Goal: Task Accomplishment & Management: Manage account settings

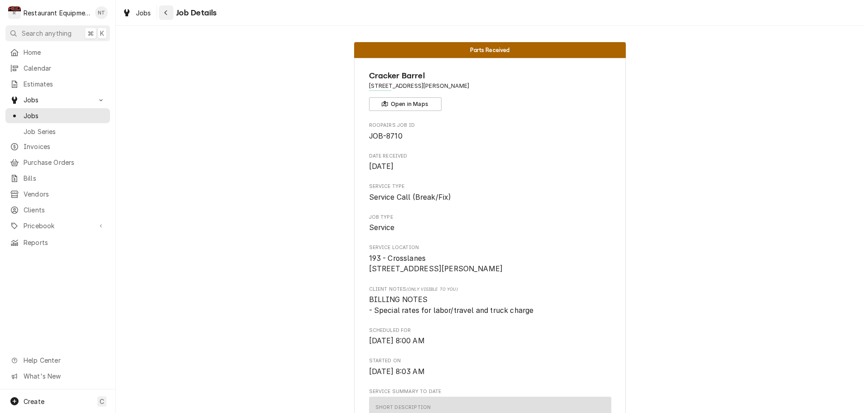
click at [166, 13] on icon "Navigate back" at bounding box center [166, 13] width 4 height 6
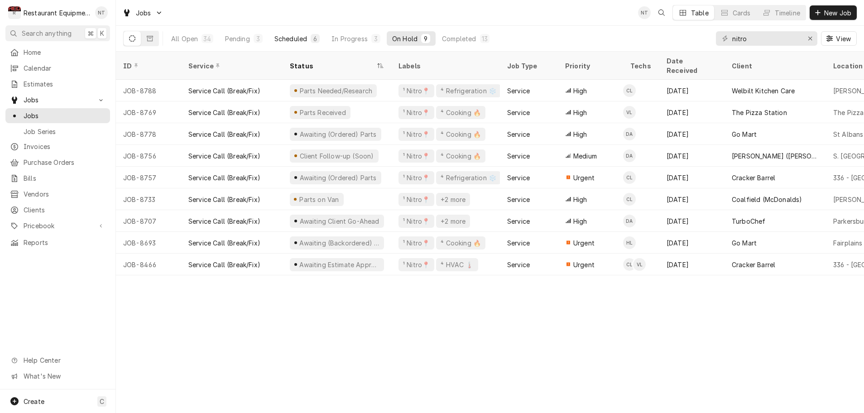
click at [298, 37] on div "Scheduled" at bounding box center [290, 39] width 33 height 10
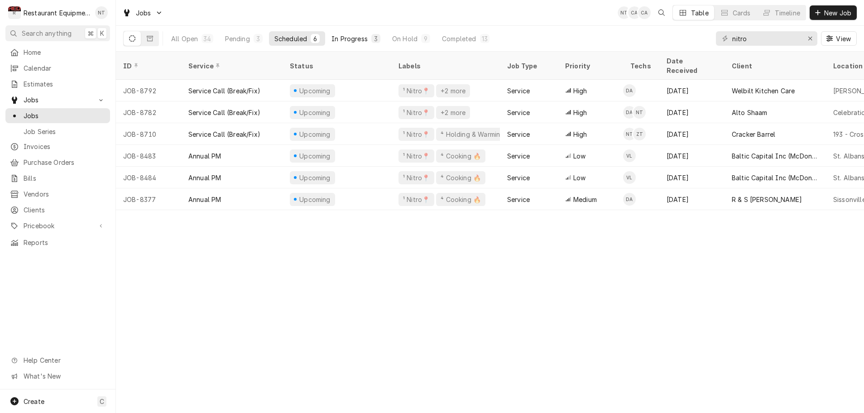
click at [351, 41] on div "In Progress" at bounding box center [349, 39] width 36 height 10
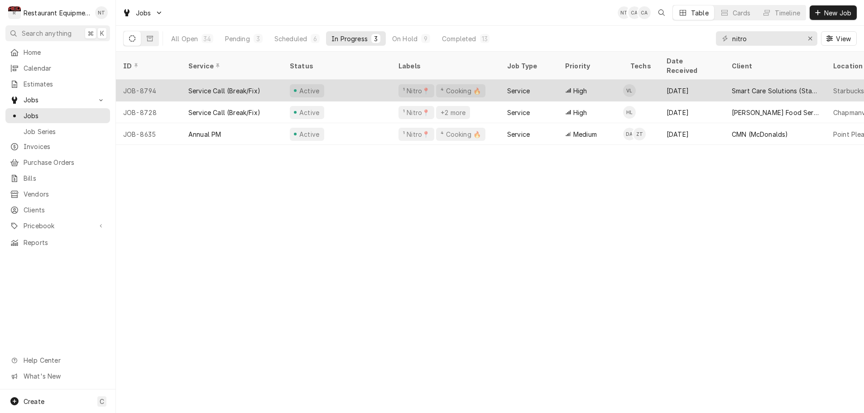
click at [354, 80] on div "Active" at bounding box center [337, 91] width 109 height 22
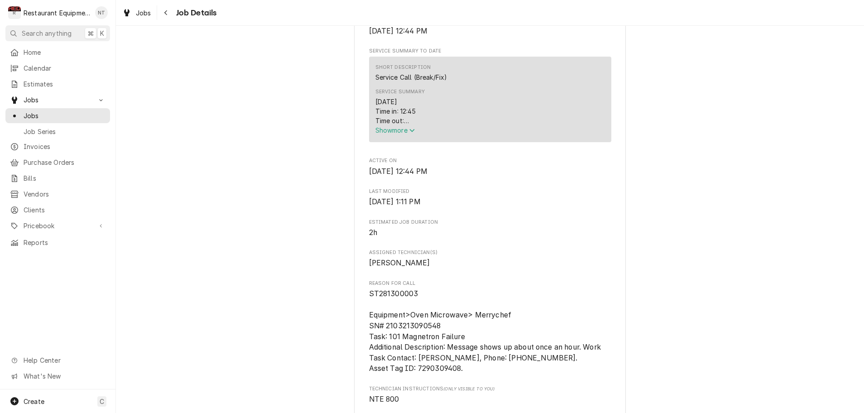
scroll to position [350, 0]
click at [415, 134] on icon "Service Summary" at bounding box center [411, 131] width 5 height 6
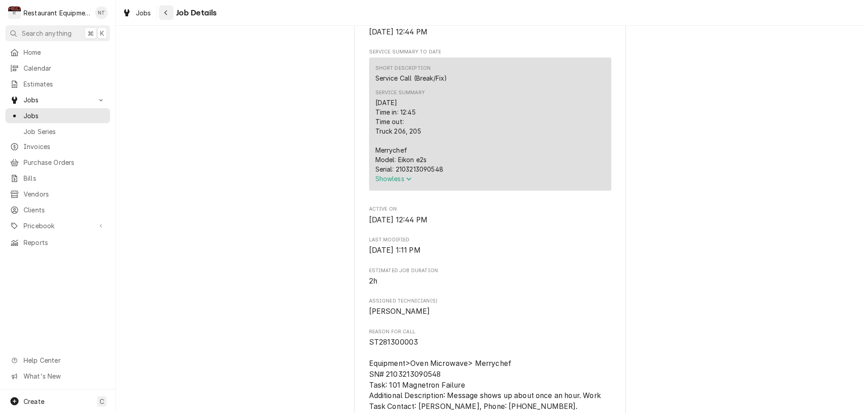
click at [168, 12] on div "Navigate back" at bounding box center [166, 12] width 9 height 9
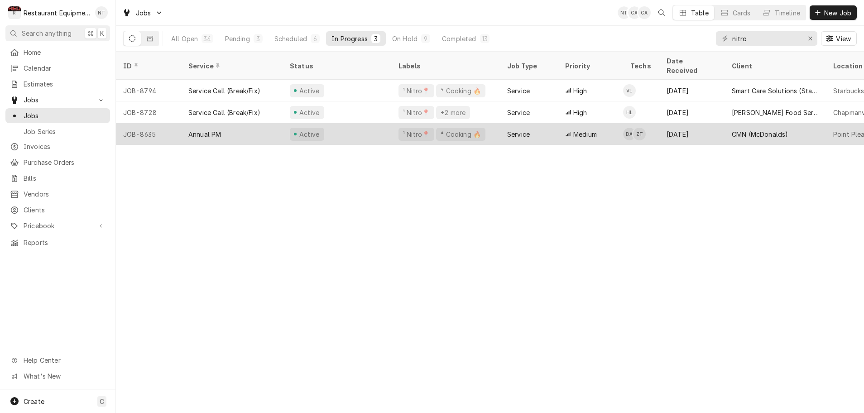
click at [331, 126] on div "Active" at bounding box center [337, 134] width 109 height 22
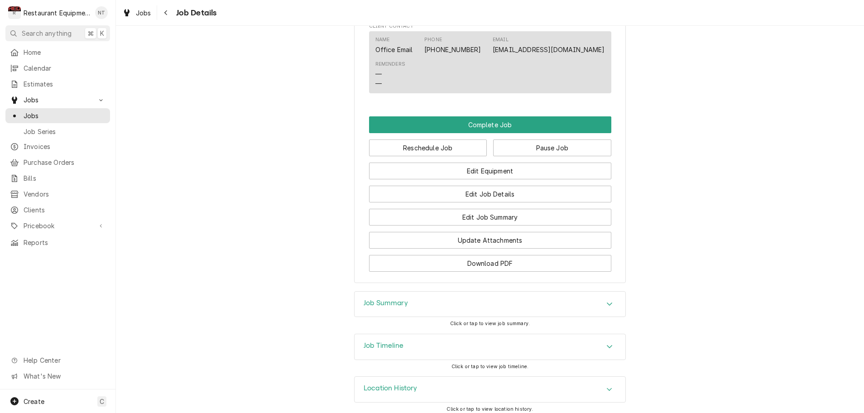
scroll to position [834, 0]
click at [609, 303] on icon "Accordion Header" at bounding box center [609, 304] width 5 height 3
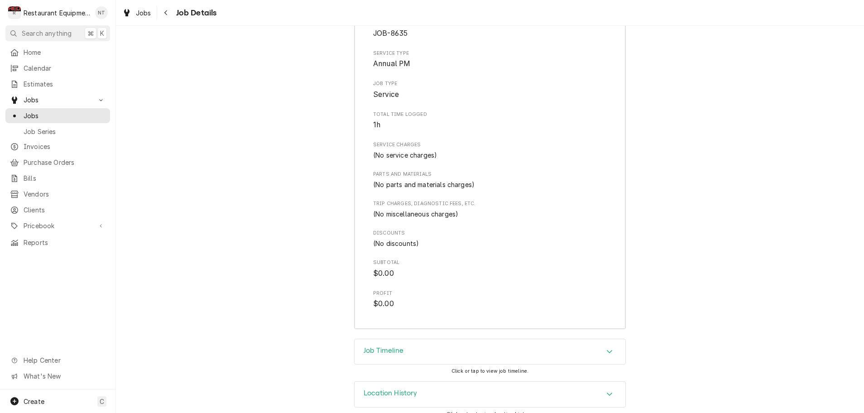
scroll to position [1141, 0]
click at [168, 15] on icon "Navigate back" at bounding box center [166, 13] width 4 height 6
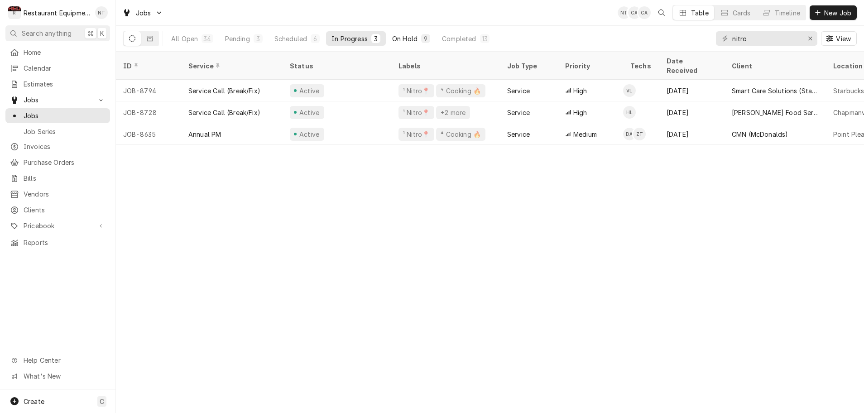
click at [407, 37] on div "On Hold" at bounding box center [404, 39] width 25 height 10
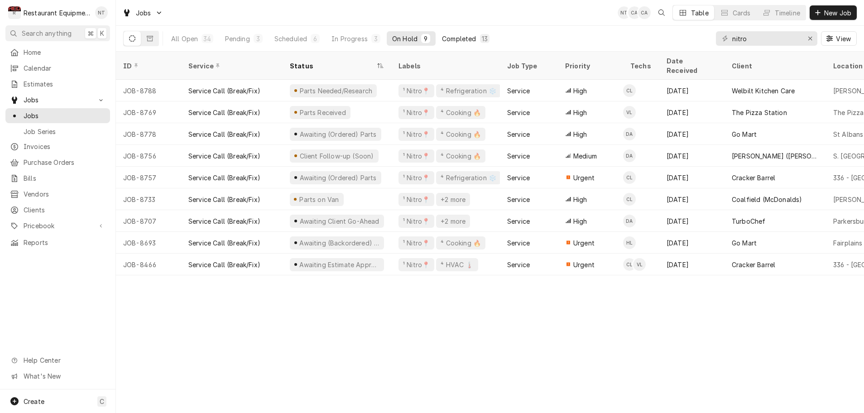
click at [452, 37] on div "Completed" at bounding box center [459, 39] width 34 height 10
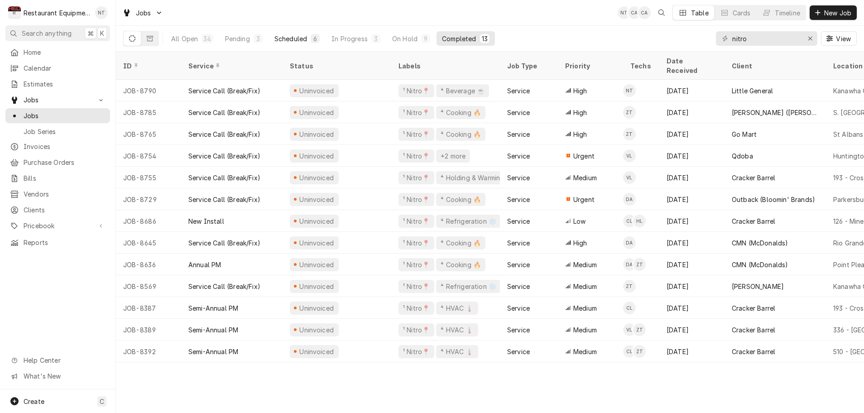
click at [286, 39] on div "Scheduled" at bounding box center [290, 39] width 33 height 10
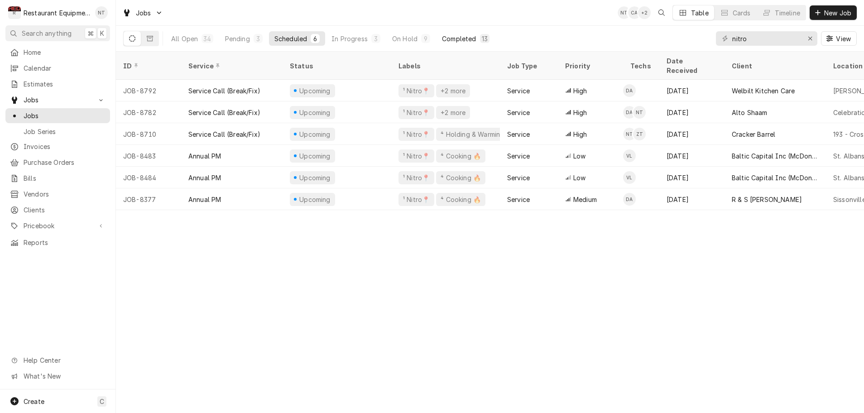
click at [458, 41] on div "Completed" at bounding box center [459, 39] width 34 height 10
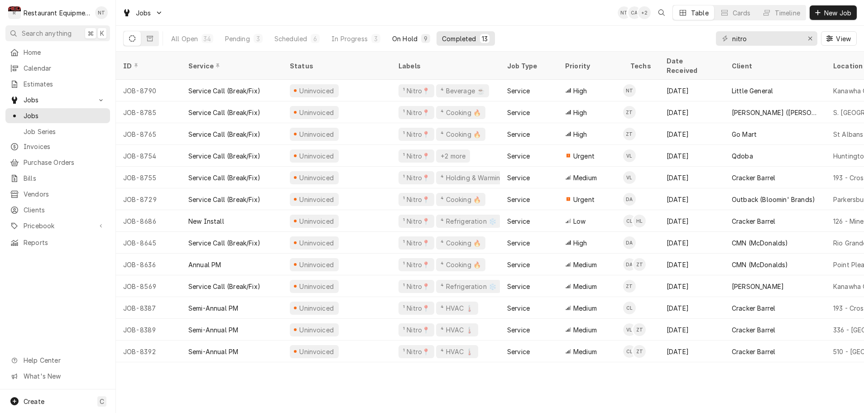
click at [403, 39] on div "On Hold" at bounding box center [404, 39] width 25 height 10
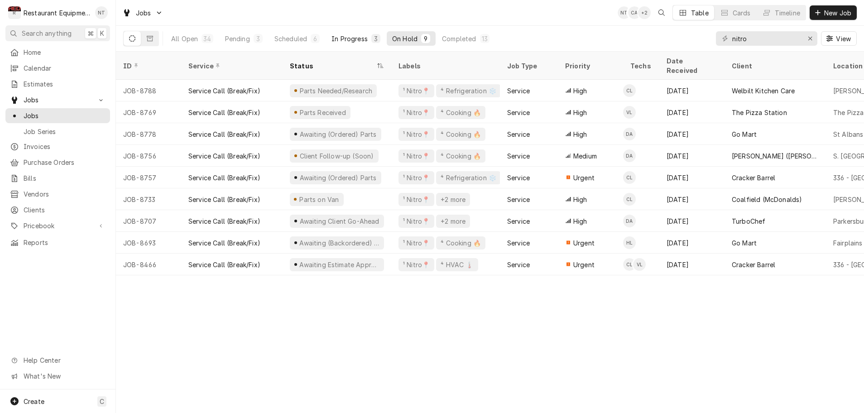
click at [360, 38] on div "In Progress" at bounding box center [349, 39] width 36 height 10
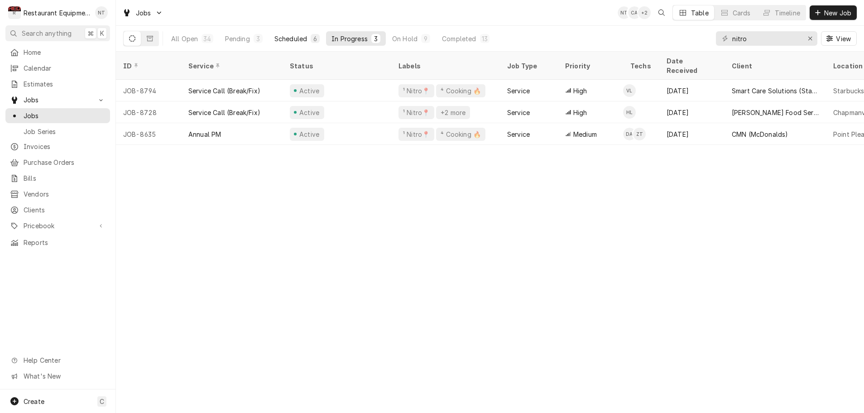
click at [303, 39] on div "Scheduled" at bounding box center [290, 39] width 33 height 10
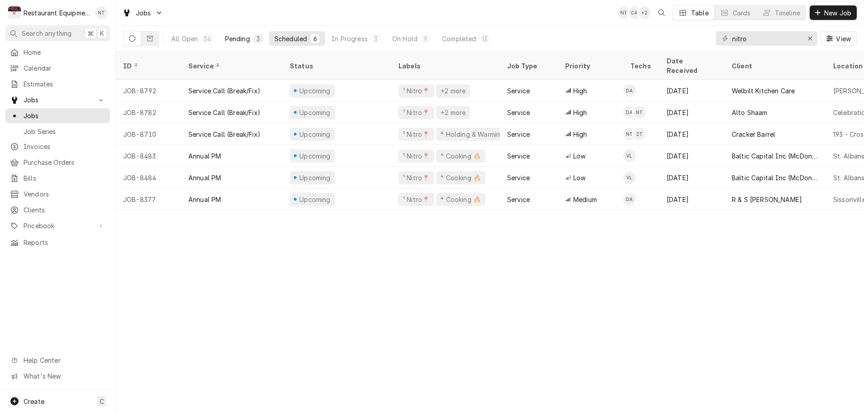
click at [246, 38] on div "Pending" at bounding box center [237, 39] width 25 height 10
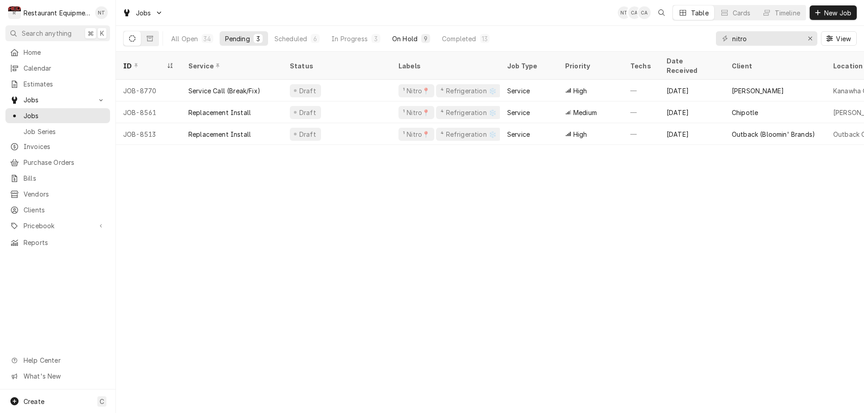
click at [401, 40] on div "On Hold" at bounding box center [404, 39] width 25 height 10
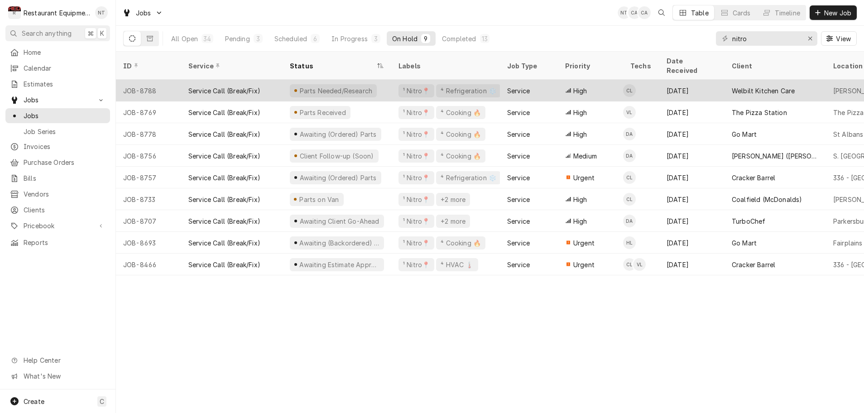
click at [377, 80] on div "Parts Needed/Research" at bounding box center [337, 91] width 109 height 22
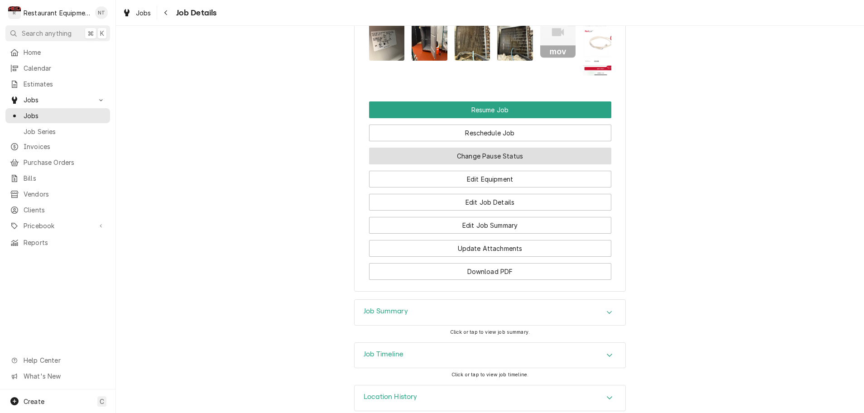
scroll to position [1332, 0]
click at [461, 148] on button "Change Pause Status" at bounding box center [490, 156] width 242 height 17
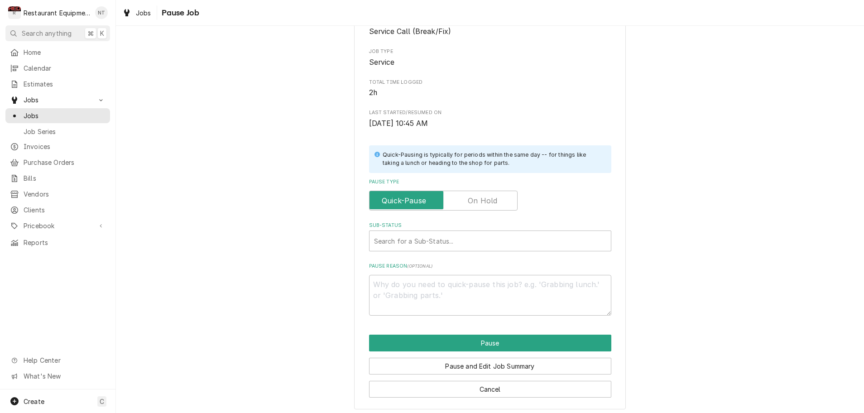
scroll to position [90, 0]
click at [485, 199] on label "Pause Type" at bounding box center [443, 201] width 149 height 20
click at [485, 199] on input "Pause Type" at bounding box center [443, 201] width 140 height 20
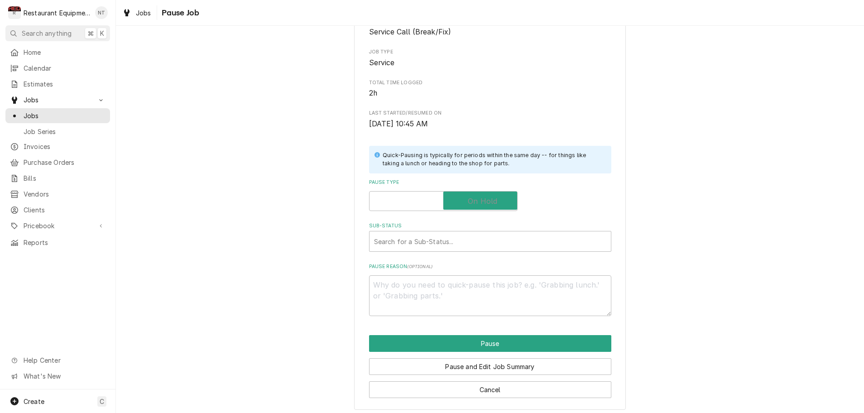
checkbox input "true"
click at [463, 236] on div "Sub-Status" at bounding box center [490, 241] width 232 height 16
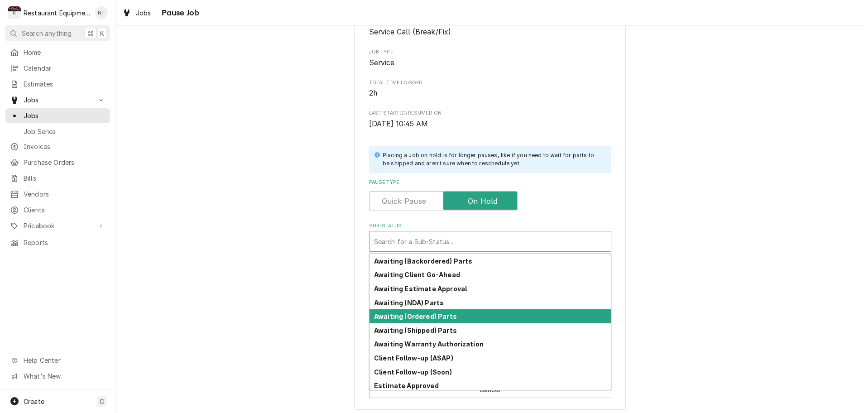
click at [428, 312] on strong "Awaiting (Ordered) Parts" at bounding box center [415, 316] width 83 height 8
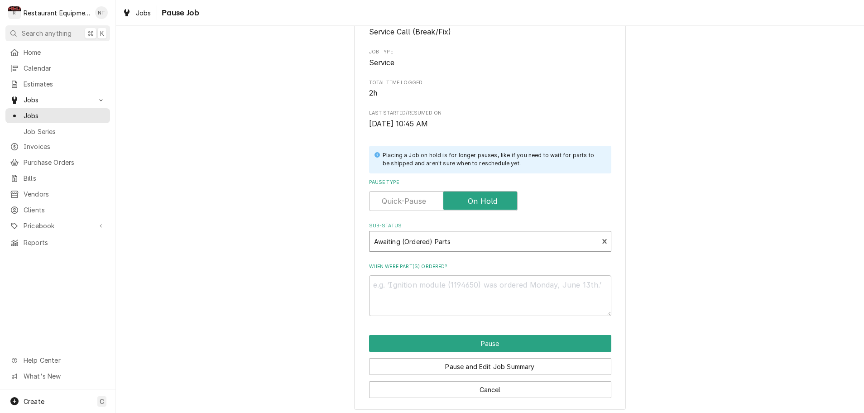
scroll to position [79, 0]
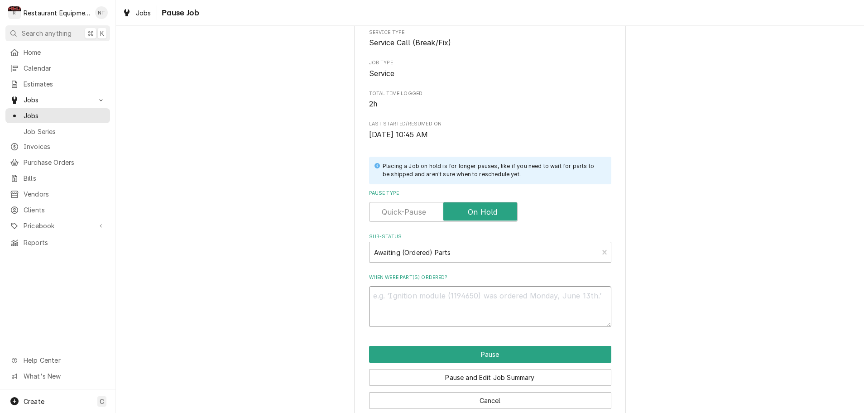
click at [406, 300] on textarea "When were part(s) ordered?" at bounding box center [490, 306] width 242 height 41
type textarea "x"
type textarea "9"
type textarea "x"
type textarea "9/"
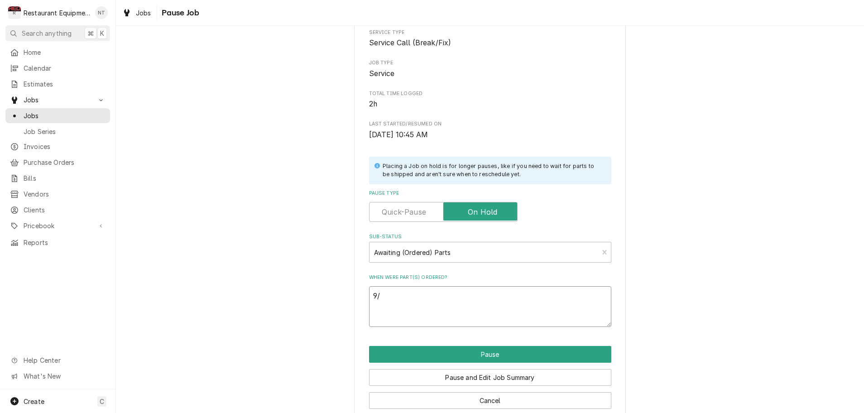
type textarea "x"
type textarea "9/4"
type textarea "x"
type textarea "9/4/"
type textarea "x"
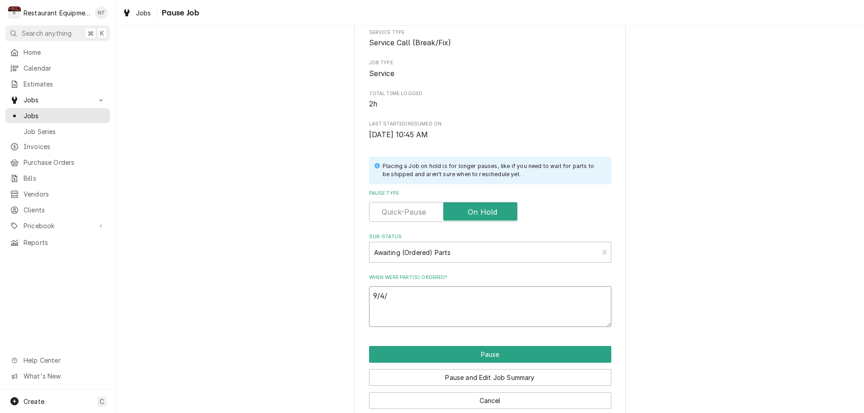
type textarea "9/4/2"
type textarea "x"
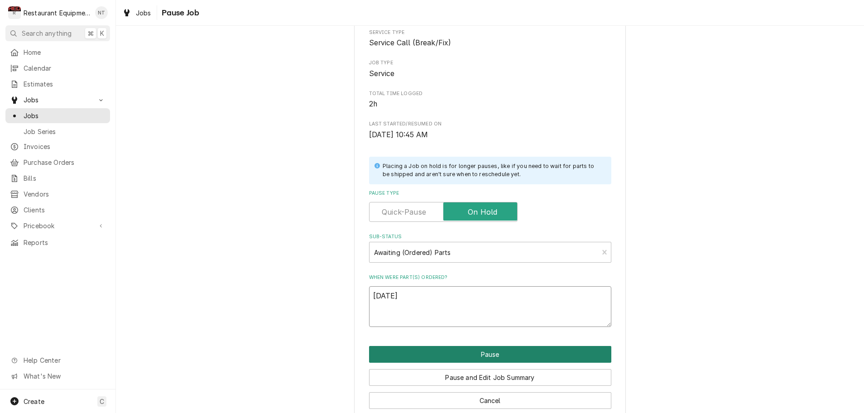
type textarea "9/4/25"
click at [447, 348] on button "Pause" at bounding box center [490, 354] width 242 height 17
type textarea "x"
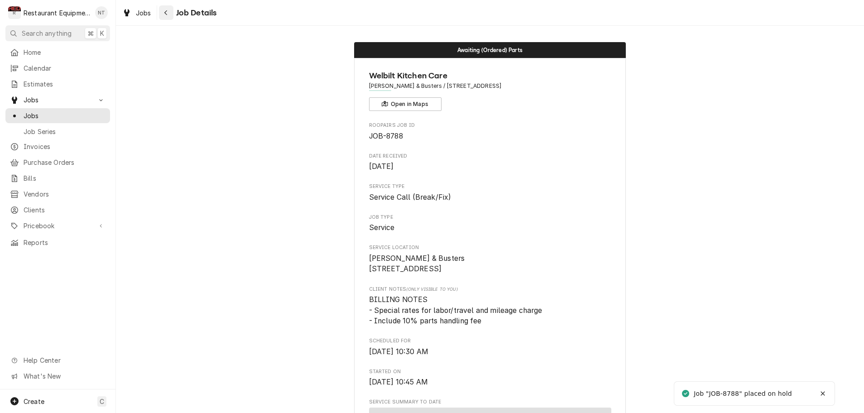
click at [167, 14] on icon "Navigate back" at bounding box center [165, 12] width 3 height 5
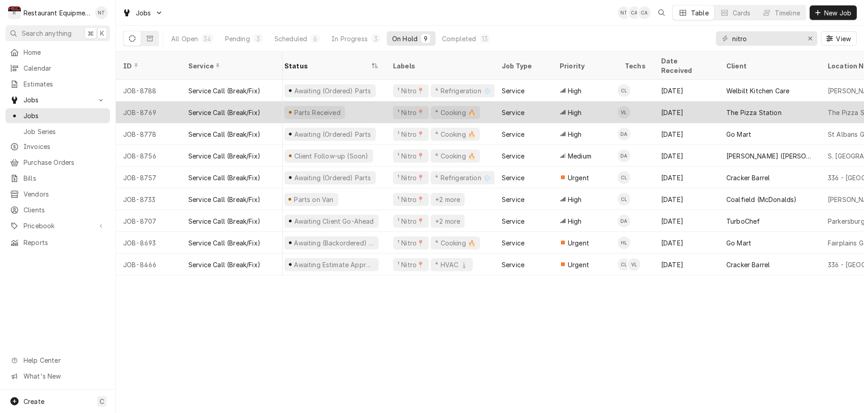
scroll to position [0, 7]
click at [365, 102] on div "Parts Received" at bounding box center [330, 112] width 109 height 22
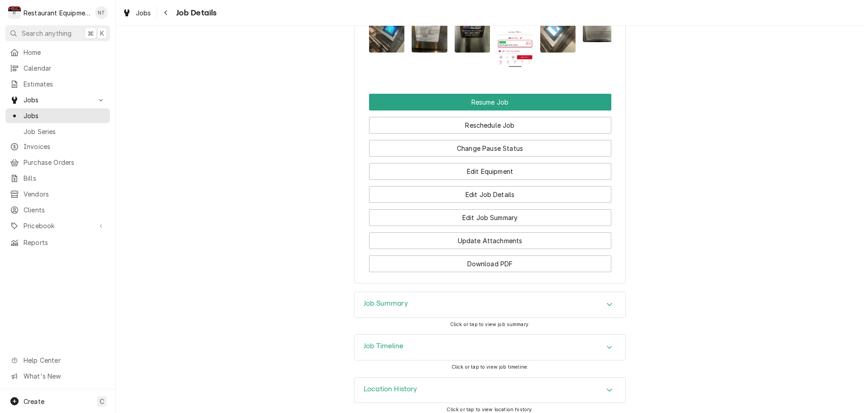
scroll to position [1045, 0]
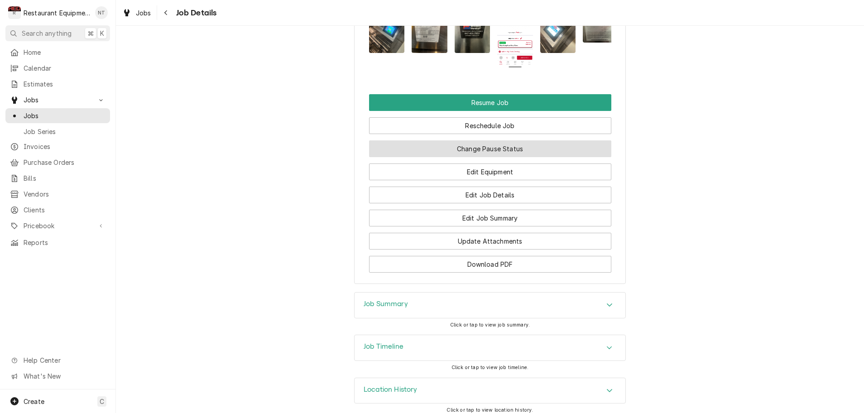
click at [466, 146] on button "Change Pause Status" at bounding box center [490, 148] width 242 height 17
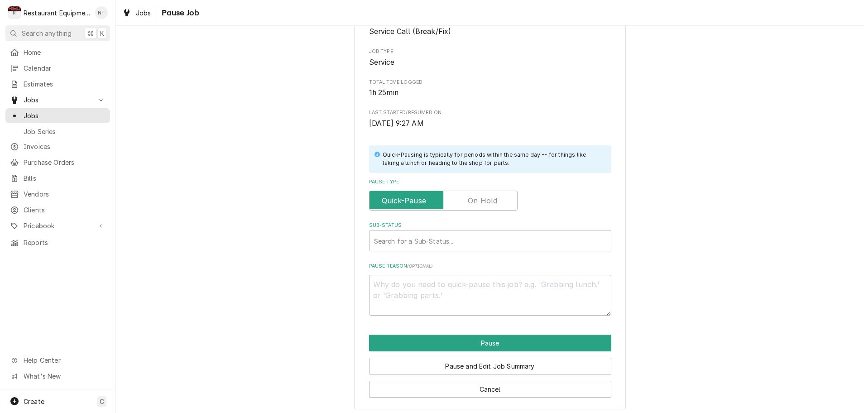
scroll to position [90, 0]
click at [484, 199] on label "Pause Type" at bounding box center [443, 201] width 149 height 20
click at [484, 199] on input "Pause Type" at bounding box center [443, 201] width 140 height 20
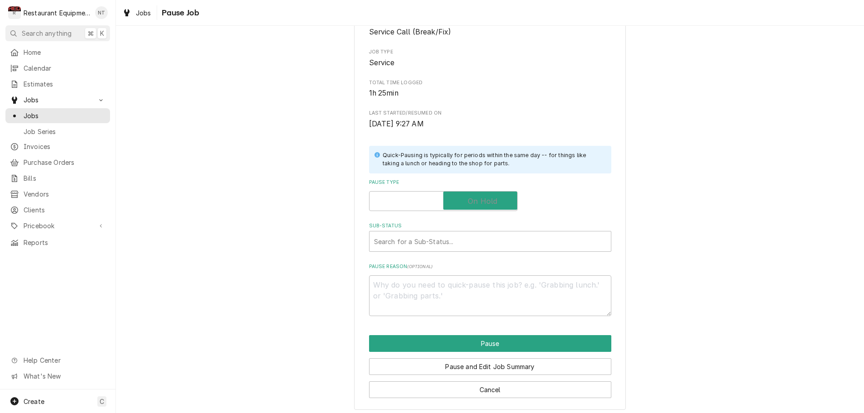
checkbox input "true"
click at [452, 237] on div "Search for a Sub-Status..." at bounding box center [490, 242] width 232 height 10
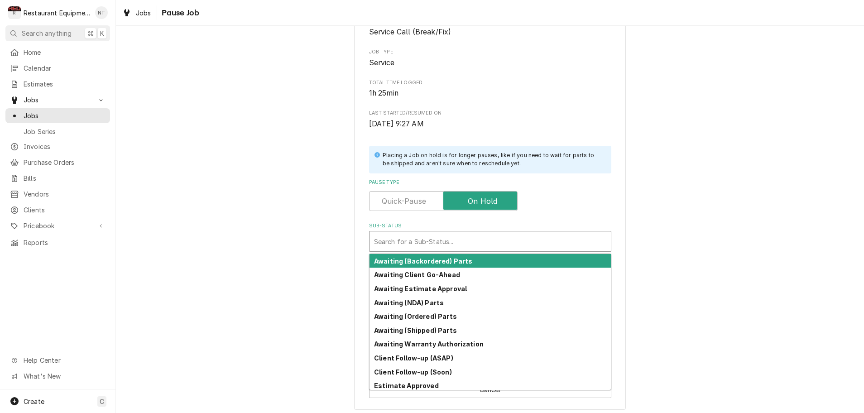
scroll to position [0, 0]
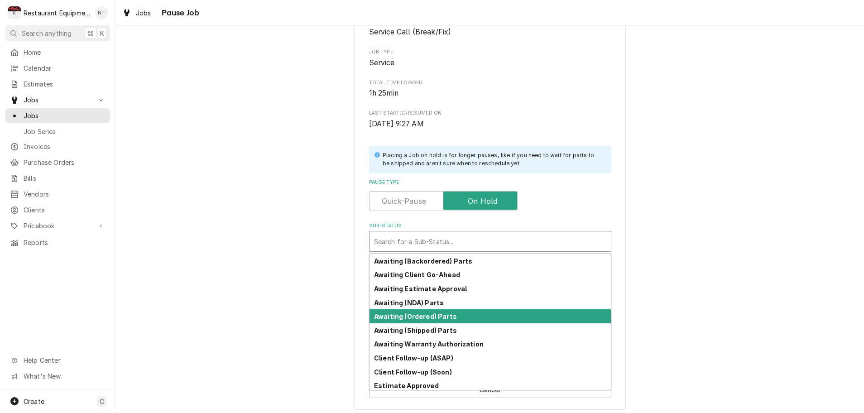
click at [402, 313] on strong "Awaiting (Ordered) Parts" at bounding box center [415, 316] width 83 height 8
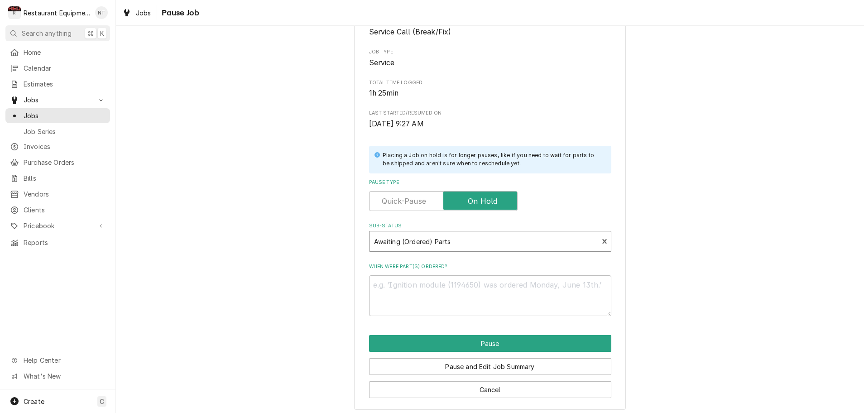
scroll to position [0, 0]
click at [413, 285] on textarea "When were part(s) ordered?" at bounding box center [490, 295] width 242 height 41
type textarea "x"
type textarea "9"
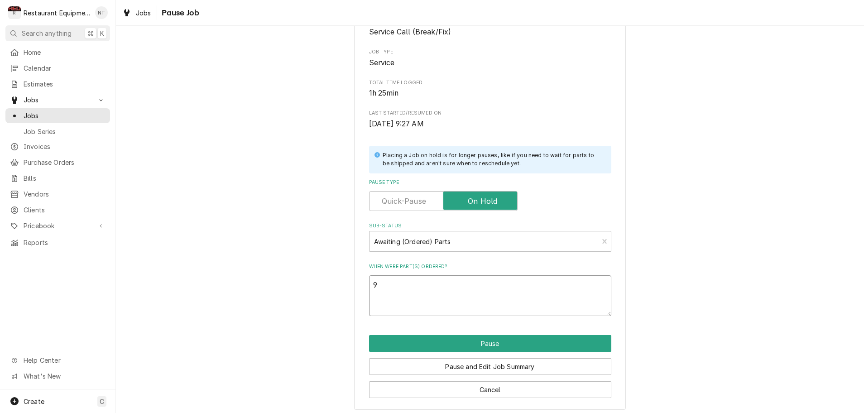
type textarea "x"
type textarea "9/"
type textarea "x"
type textarea "9/2"
type textarea "x"
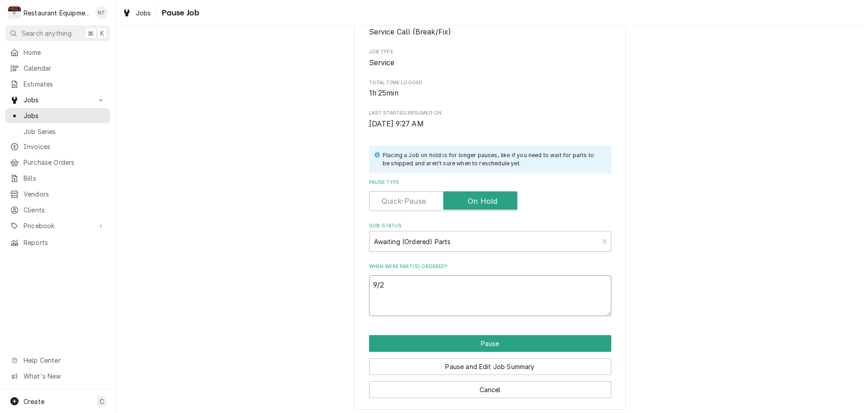
type textarea "9/"
type textarea "x"
type textarea "9/3"
type textarea "x"
type textarea "9/3/"
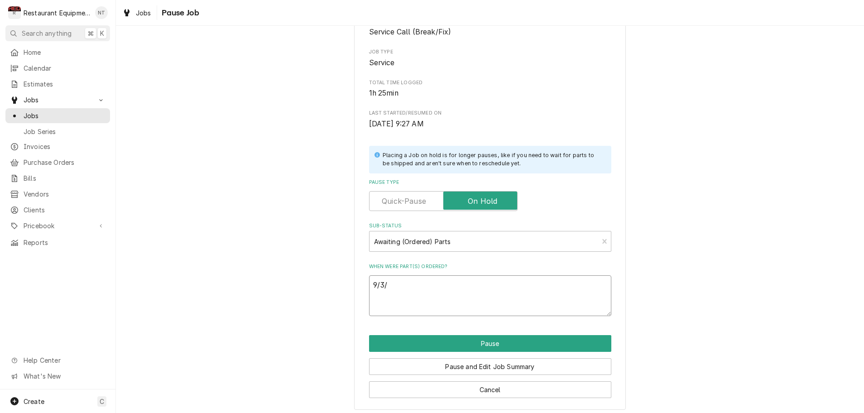
type textarea "x"
type textarea "9/3/2"
type textarea "x"
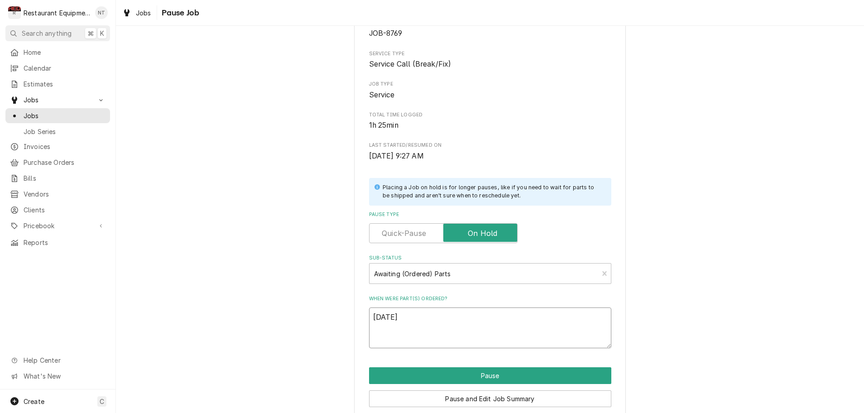
scroll to position [53, 0]
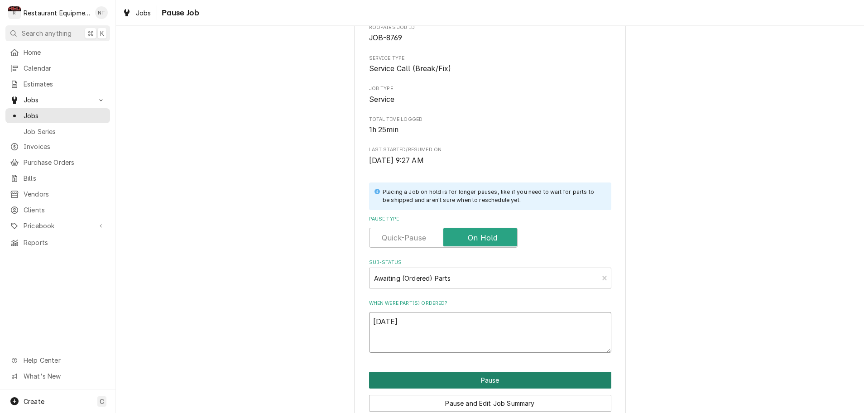
type textarea "9/3/25"
click at [431, 375] on button "Pause" at bounding box center [490, 380] width 242 height 17
type textarea "x"
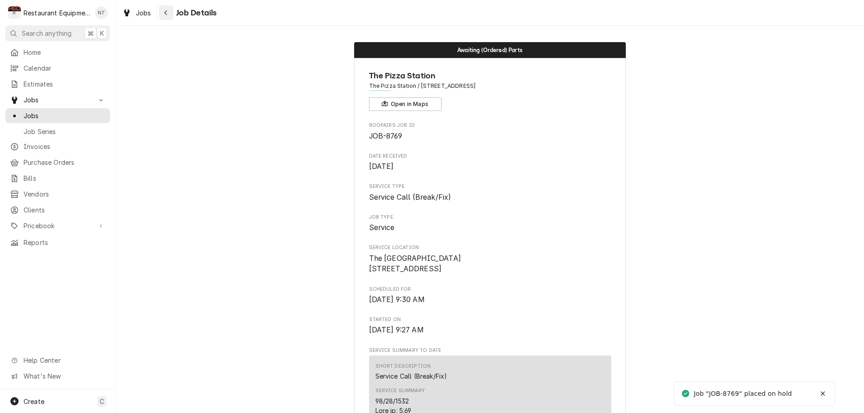
click at [170, 14] on div "Navigate back" at bounding box center [166, 12] width 9 height 9
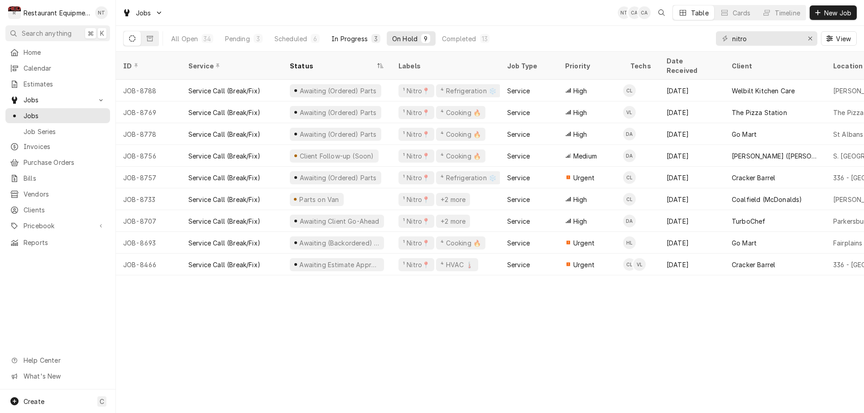
scroll to position [0, 0]
click at [353, 40] on div "In Progress" at bounding box center [349, 39] width 36 height 10
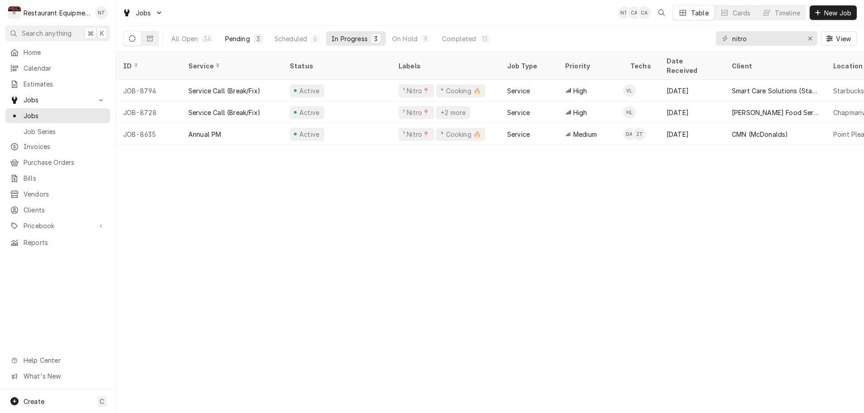
click at [248, 37] on div "Pending" at bounding box center [237, 39] width 25 height 10
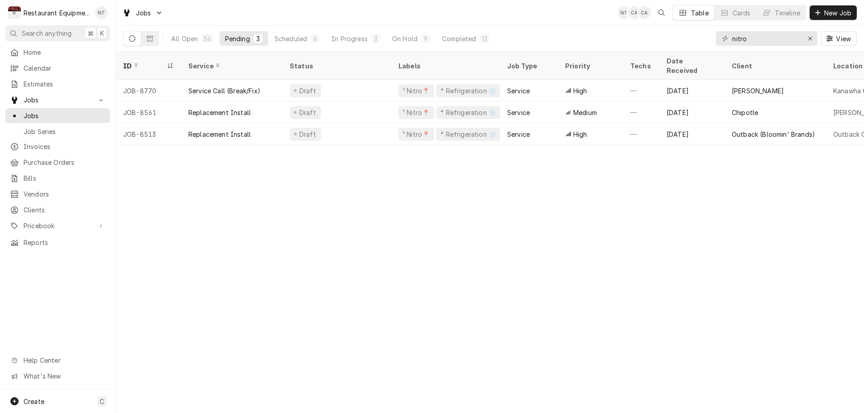
scroll to position [0, 0]
click at [284, 39] on div "Scheduled" at bounding box center [290, 39] width 33 height 10
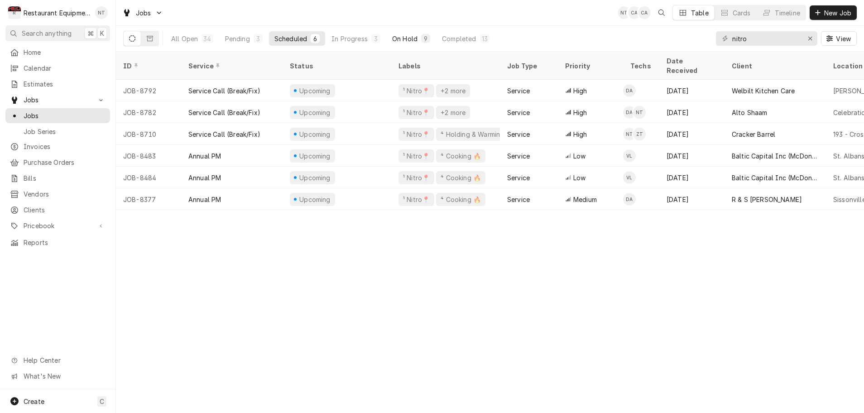
scroll to position [0, 0]
click at [294, 39] on div "Scheduled" at bounding box center [290, 39] width 33 height 10
click at [451, 38] on div "Completed" at bounding box center [459, 39] width 34 height 10
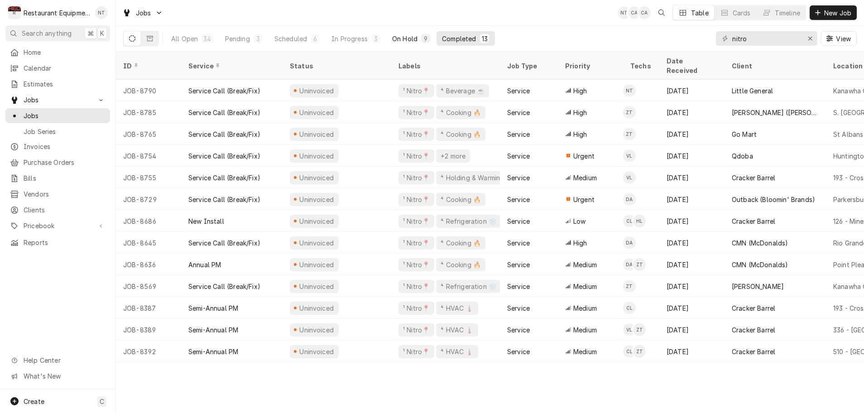
click at [410, 36] on div "On Hold" at bounding box center [404, 39] width 25 height 10
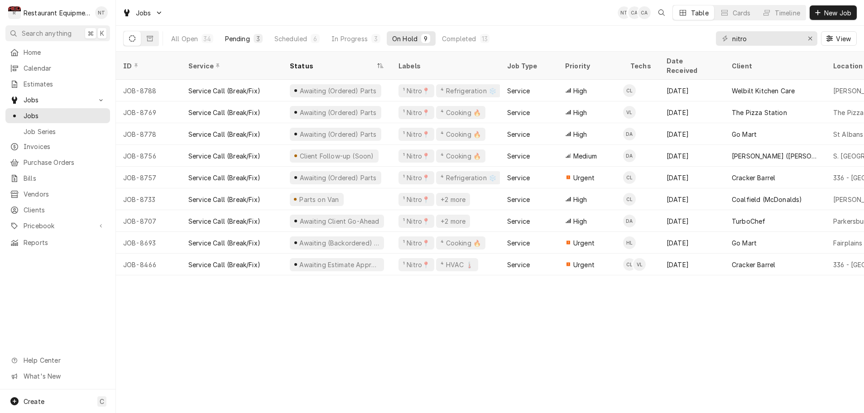
click at [233, 37] on div "Pending" at bounding box center [237, 39] width 25 height 10
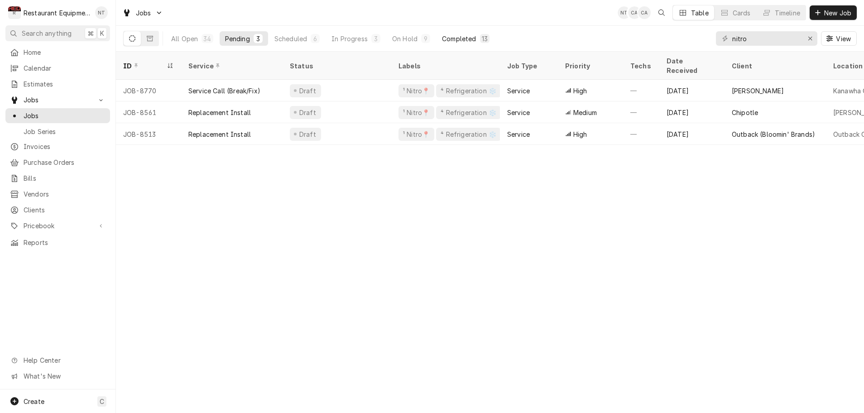
click at [465, 43] on div "Completed" at bounding box center [459, 39] width 34 height 10
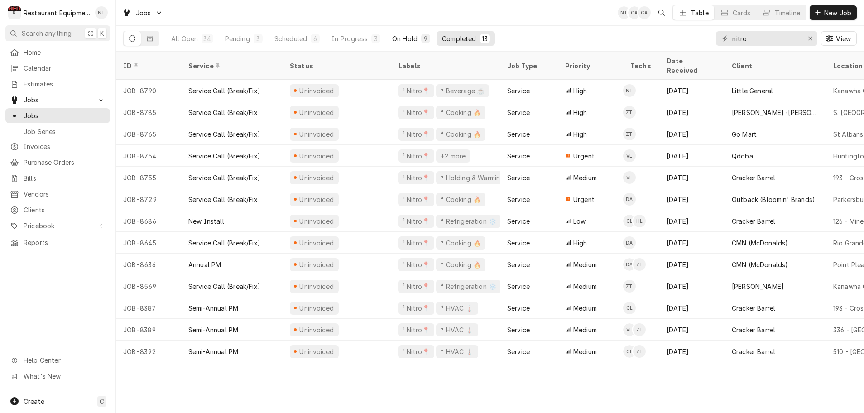
click at [404, 39] on div "On Hold" at bounding box center [404, 39] width 25 height 10
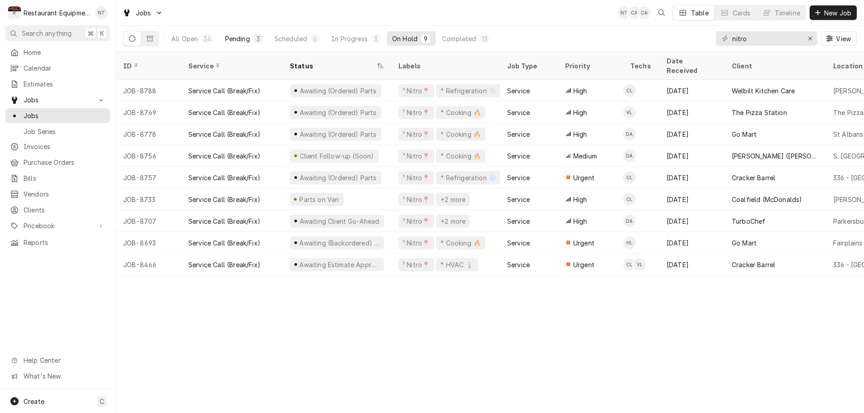
click at [250, 38] on button "Pending 3" at bounding box center [244, 38] width 48 height 14
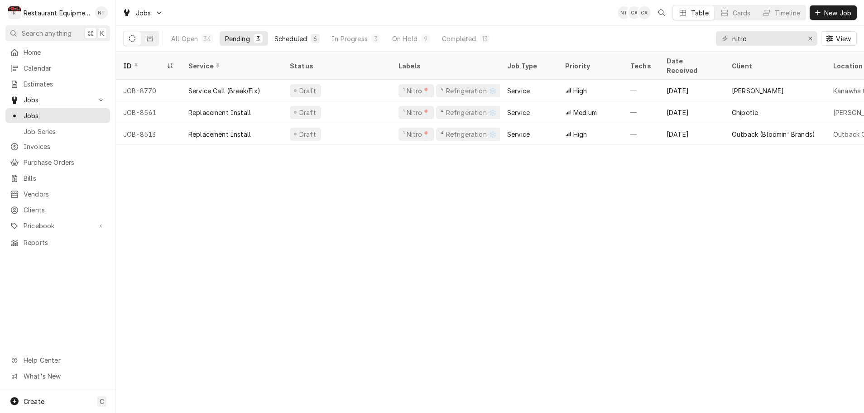
click at [281, 40] on div "Scheduled" at bounding box center [290, 39] width 33 height 10
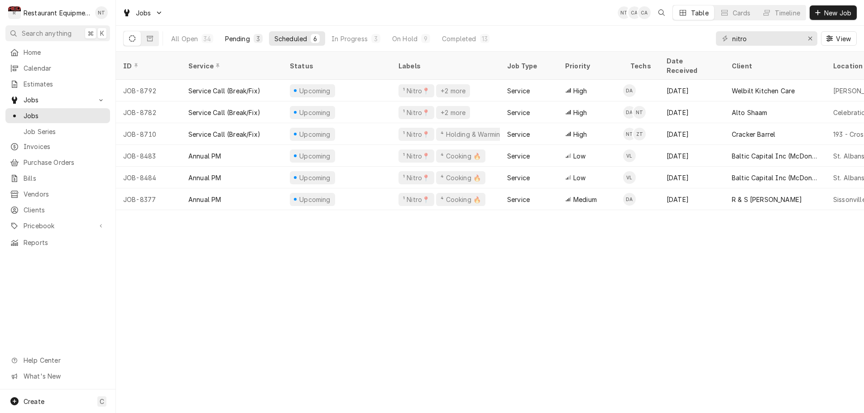
click at [247, 40] on div "Pending" at bounding box center [237, 39] width 25 height 10
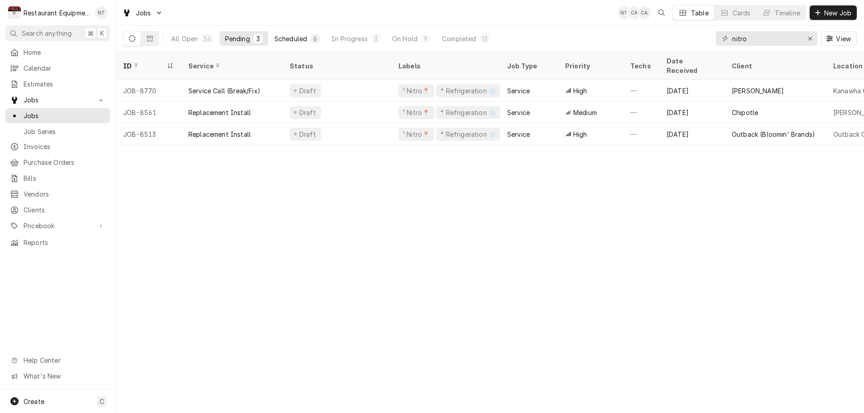
click at [305, 41] on div "Scheduled" at bounding box center [290, 39] width 33 height 10
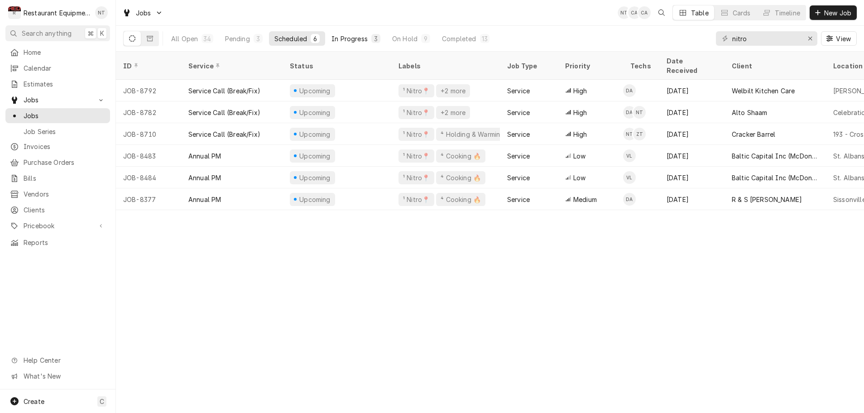
click at [362, 41] on div "In Progress" at bounding box center [349, 39] width 36 height 10
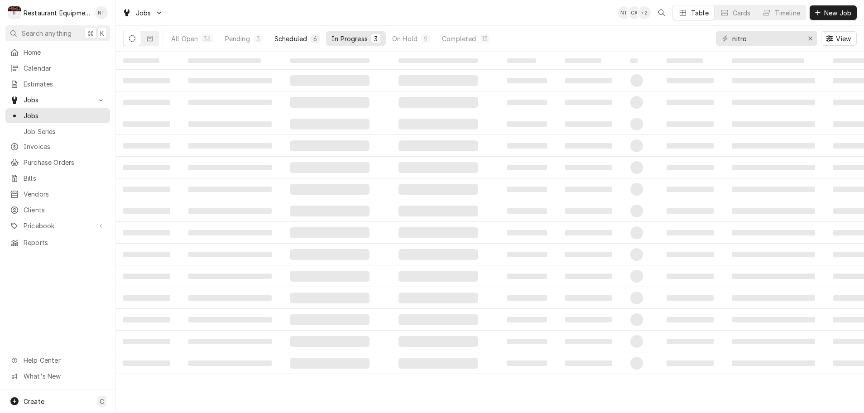
click at [298, 40] on div "Scheduled" at bounding box center [290, 39] width 33 height 10
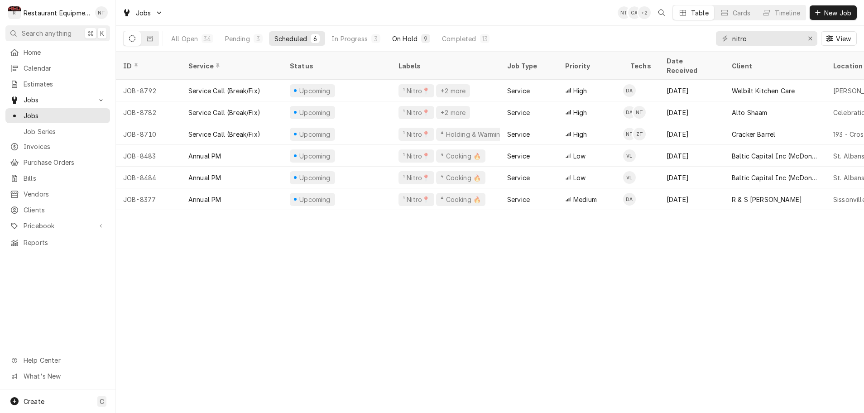
click at [403, 40] on div "On Hold" at bounding box center [404, 39] width 25 height 10
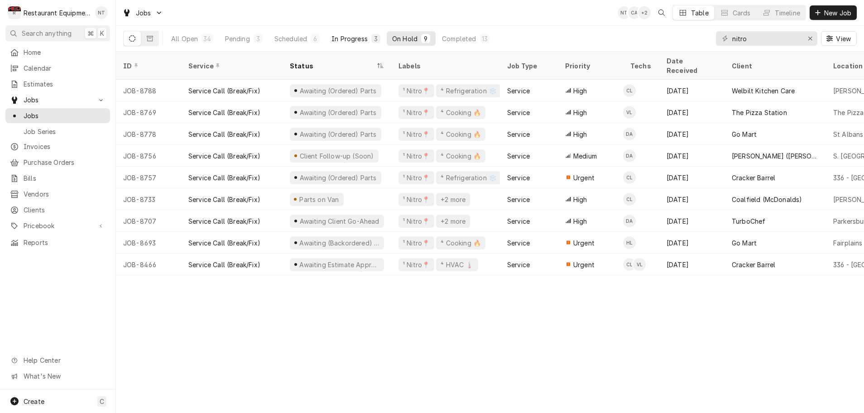
click at [351, 39] on div "In Progress" at bounding box center [349, 39] width 36 height 10
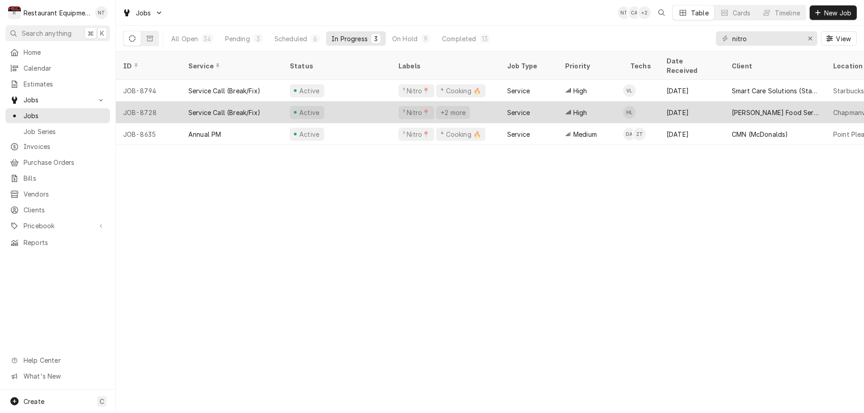
click at [366, 102] on div "Active" at bounding box center [337, 112] width 109 height 22
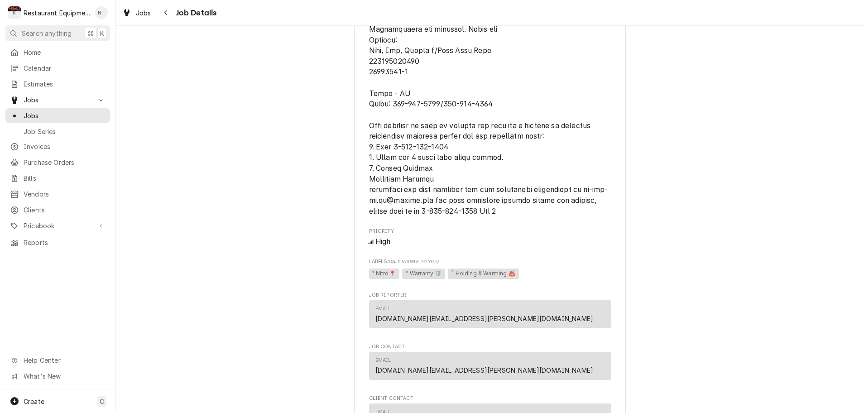
scroll to position [620, 0]
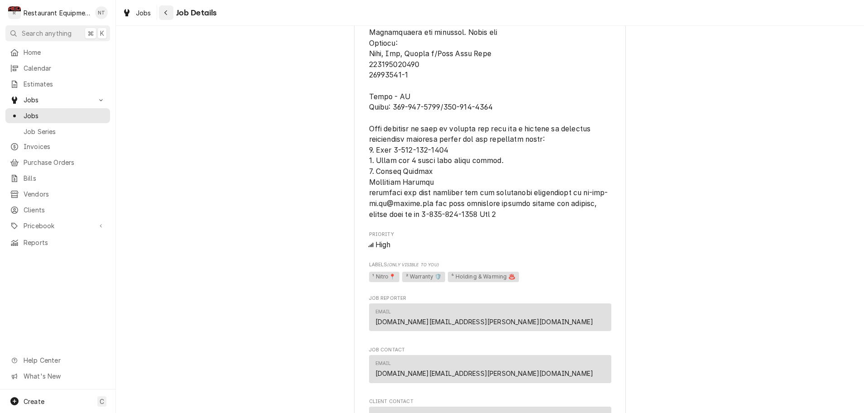
click at [170, 13] on div "Navigate back" at bounding box center [166, 12] width 9 height 9
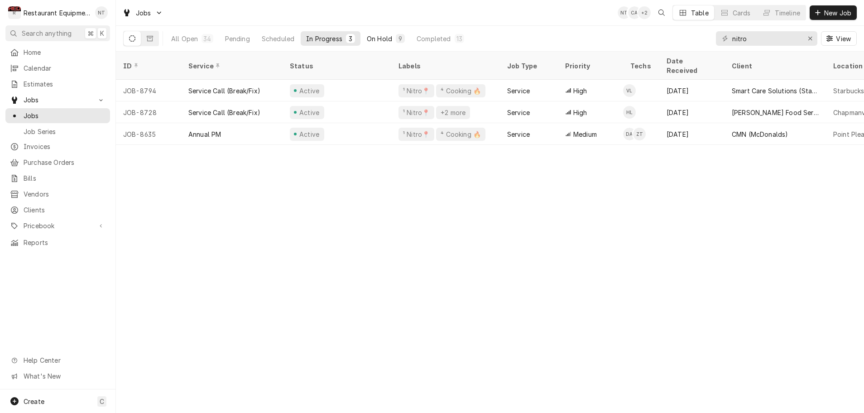
click at [383, 39] on div "On Hold" at bounding box center [379, 39] width 25 height 10
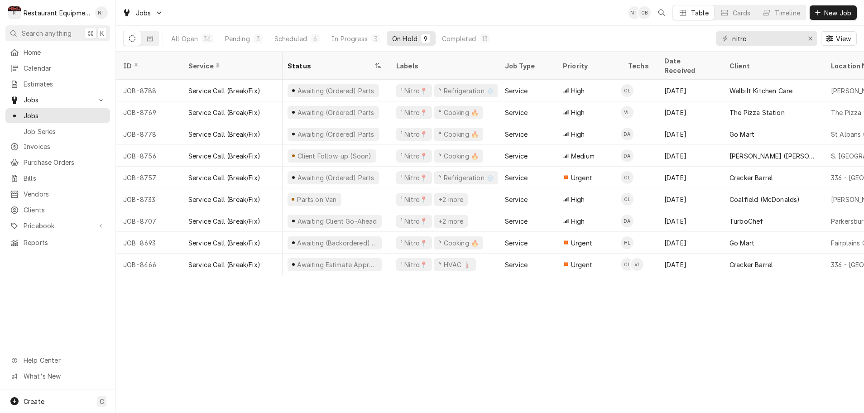
scroll to position [0, 1]
click at [356, 37] on div "In Progress" at bounding box center [349, 39] width 36 height 10
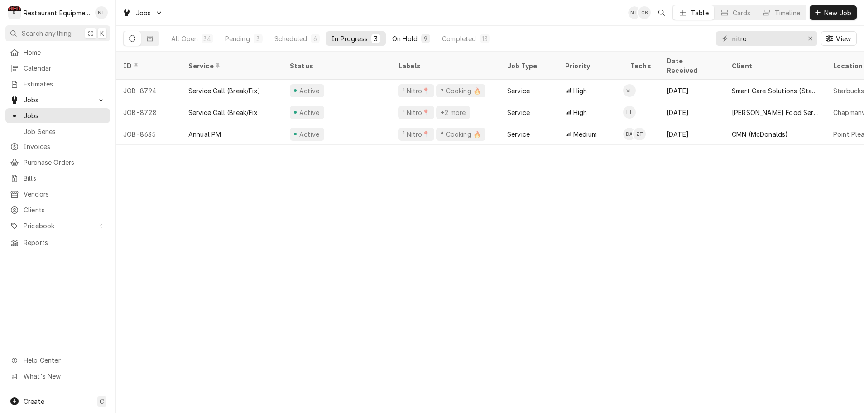
click at [395, 38] on div "On Hold" at bounding box center [404, 39] width 25 height 10
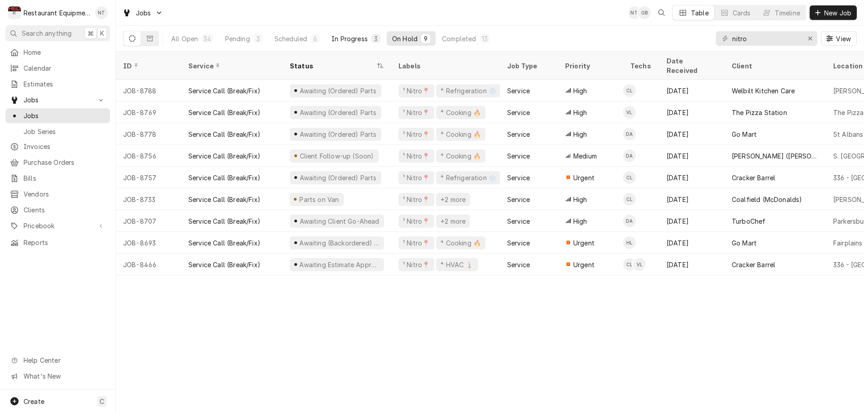
click at [347, 39] on div "In Progress" at bounding box center [349, 39] width 36 height 10
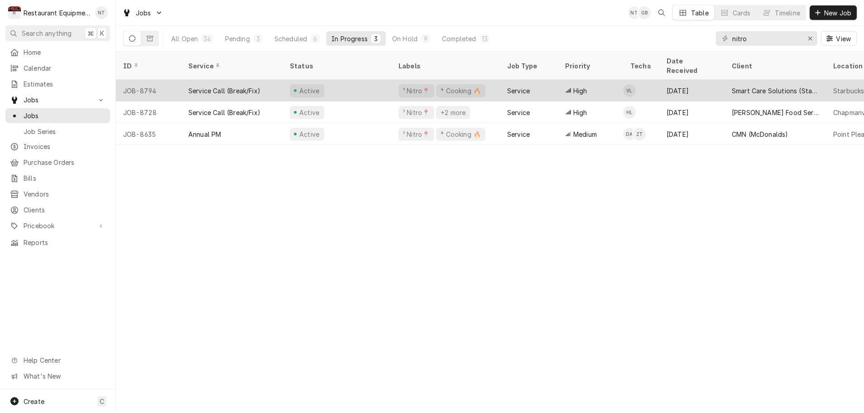
click at [357, 81] on div "Active" at bounding box center [337, 91] width 109 height 22
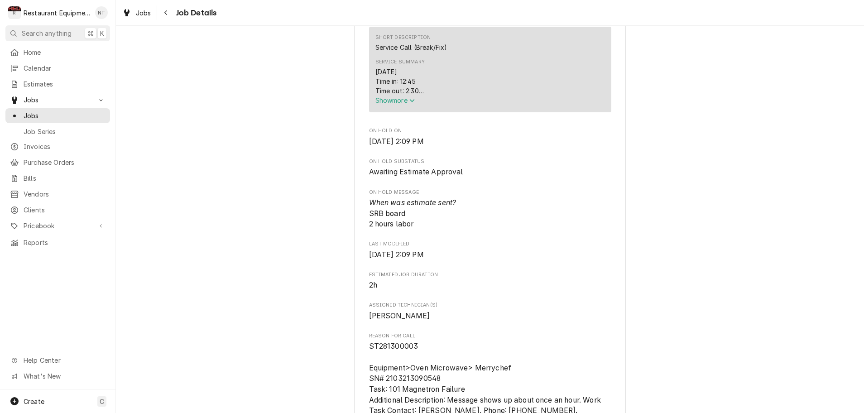
scroll to position [0, 0]
click at [415, 104] on icon "Service Summary" at bounding box center [411, 100] width 5 height 6
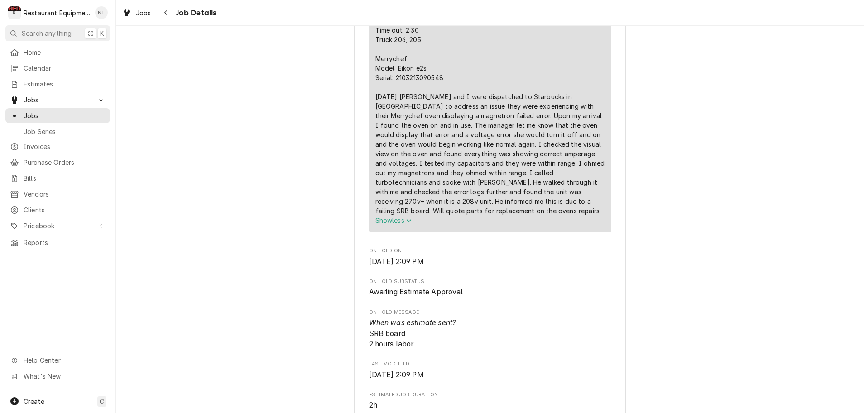
scroll to position [440, 0]
click at [167, 12] on icon "Navigate back" at bounding box center [166, 13] width 4 height 6
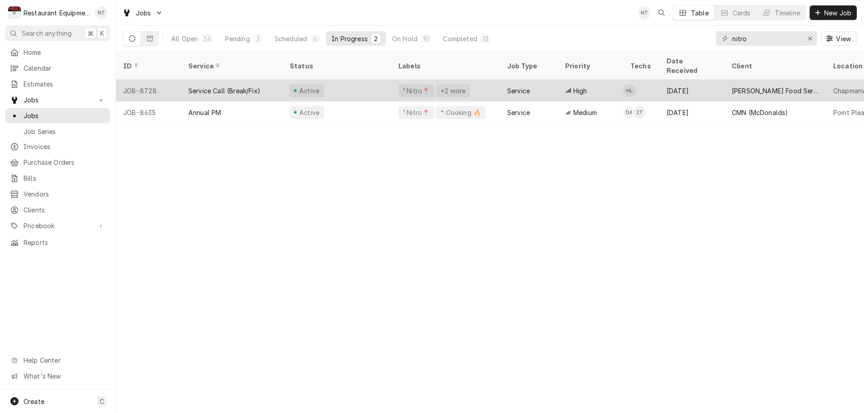
click at [357, 80] on div "Active" at bounding box center [337, 91] width 109 height 22
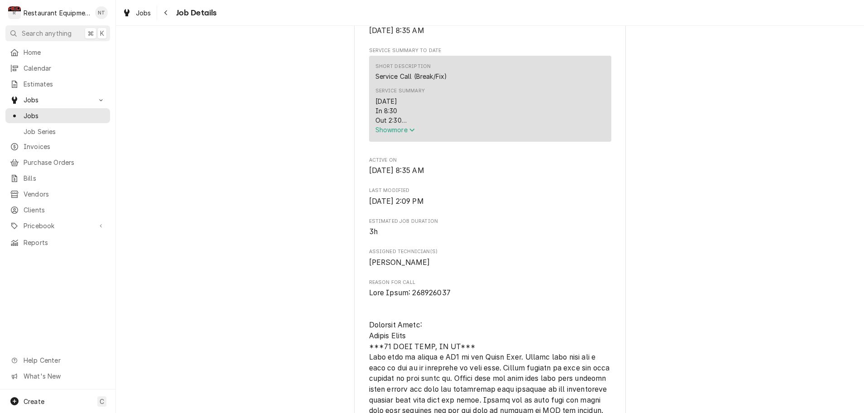
scroll to position [342, 0]
click at [412, 132] on icon "Service Summary" at bounding box center [411, 128] width 5 height 6
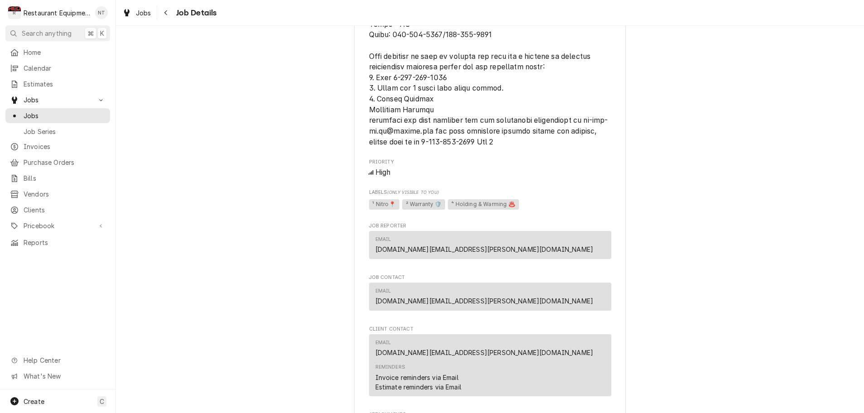
scroll to position [927, 0]
click at [167, 14] on icon "Navigate back" at bounding box center [166, 13] width 4 height 6
